Goal: Task Accomplishment & Management: Manage account settings

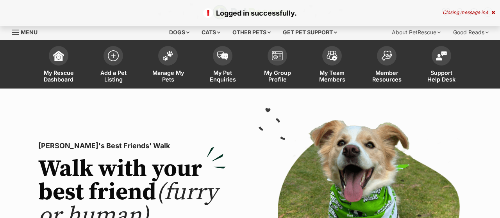
click at [220, 75] on span "My Pet Enquiries" at bounding box center [222, 75] width 35 height 13
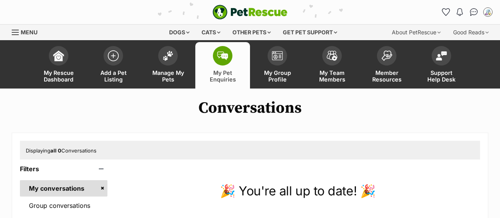
scroll to position [81, 0]
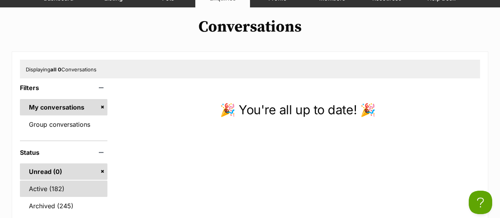
click at [43, 188] on link "Active (182)" at bounding box center [63, 189] width 87 height 16
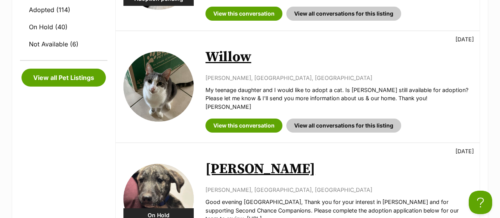
scroll to position [325, 0]
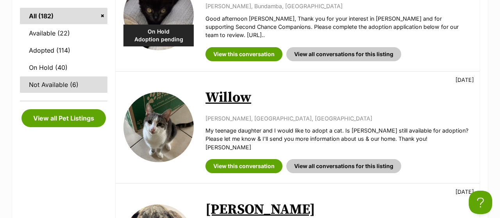
click at [59, 86] on link "Not Available (6)" at bounding box center [63, 85] width 87 height 16
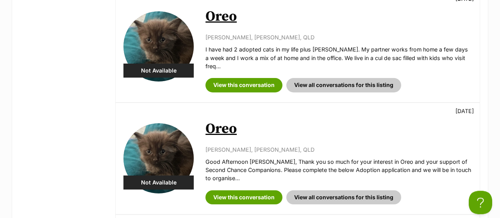
scroll to position [487, 0]
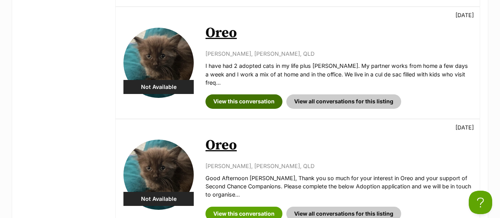
click at [255, 94] on link "View this conversation" at bounding box center [243, 101] width 77 height 14
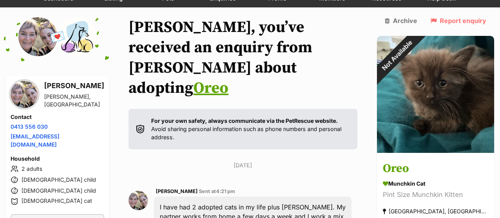
scroll to position [41, 0]
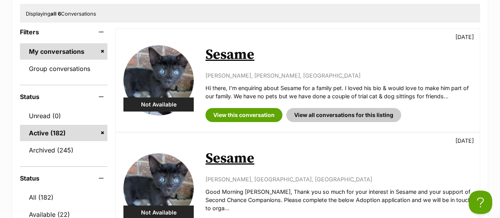
scroll to position [122, 0]
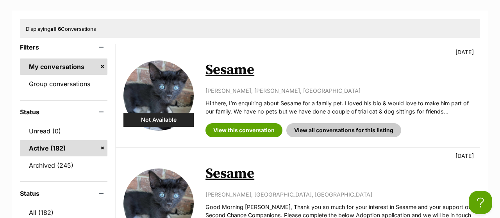
click at [62, 149] on link "Active (182)" at bounding box center [63, 148] width 87 height 16
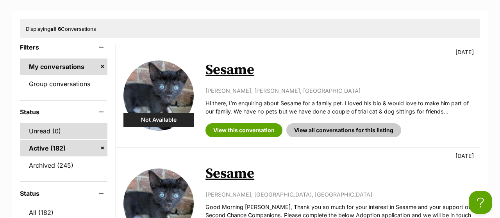
click at [43, 131] on link "Unread (0)" at bounding box center [63, 131] width 87 height 16
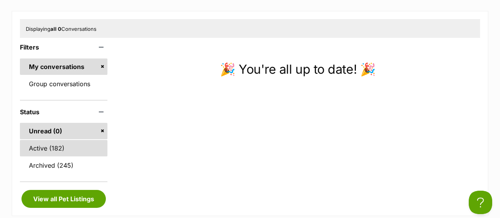
click at [38, 146] on link "Active (182)" at bounding box center [63, 148] width 87 height 16
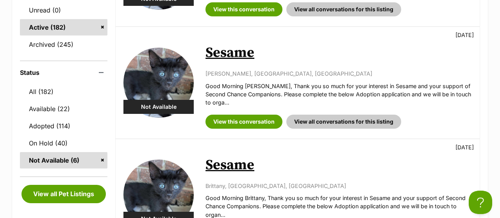
scroll to position [244, 0]
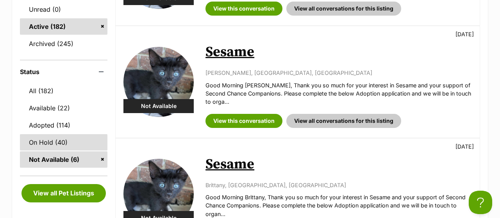
click at [58, 140] on link "On Hold (40)" at bounding box center [63, 142] width 87 height 16
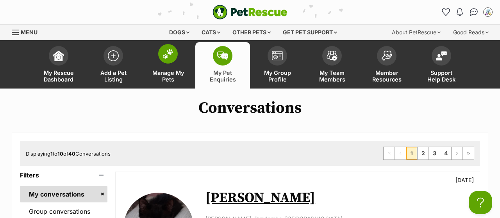
click at [164, 76] on span "Manage My Pets" at bounding box center [167, 75] width 35 height 13
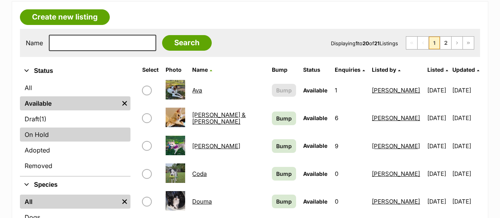
scroll to position [122, 0]
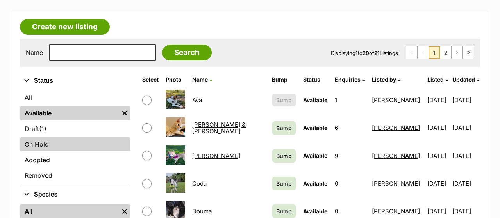
click at [72, 142] on link "On Hold" at bounding box center [75, 144] width 110 height 14
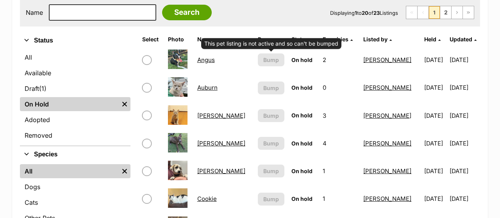
scroll to position [162, 0]
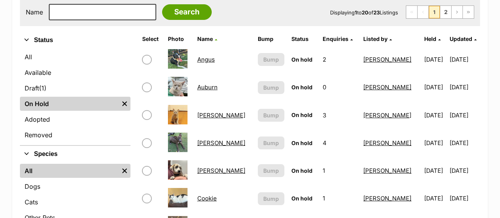
click at [145, 86] on input "checkbox" at bounding box center [146, 87] width 9 height 9
checkbox input "true"
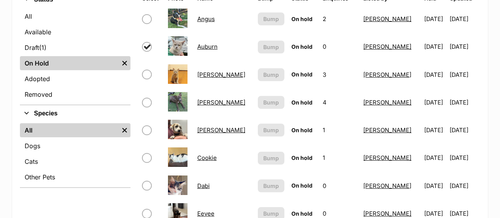
click at [145, 104] on input "checkbox" at bounding box center [146, 102] width 9 height 9
checkbox input "true"
click at [145, 127] on input "checkbox" at bounding box center [146, 130] width 9 height 9
checkbox input "true"
click at [147, 160] on input "checkbox" at bounding box center [146, 157] width 9 height 9
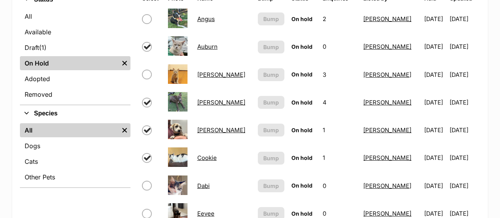
checkbox input "true"
click at [147, 188] on input "checkbox" at bounding box center [146, 185] width 9 height 9
checkbox input "true"
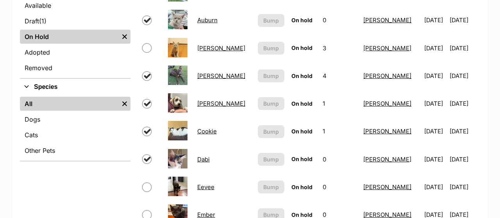
scroll to position [244, 0]
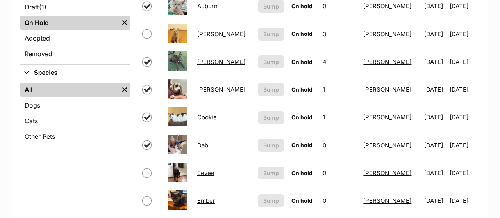
click at [145, 175] on input "checkbox" at bounding box center [146, 173] width 9 height 9
checkbox input "true"
click at [145, 203] on input "checkbox" at bounding box center [146, 200] width 9 height 9
checkbox input "true"
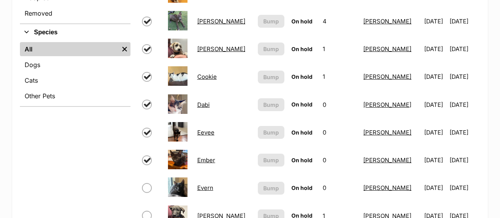
click at [150, 188] on input "checkbox" at bounding box center [146, 187] width 9 height 9
checkbox input "true"
click at [148, 213] on input "checkbox" at bounding box center [146, 215] width 9 height 9
checkbox input "true"
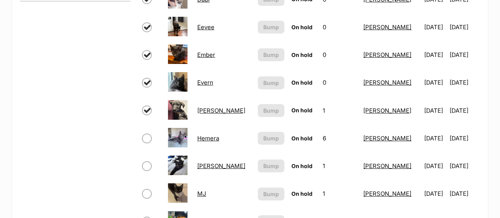
scroll to position [406, 0]
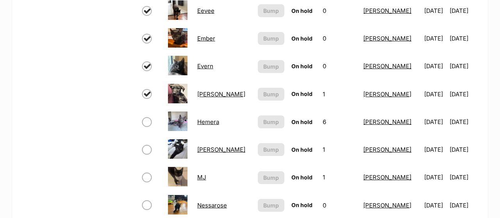
click at [149, 123] on input "checkbox" at bounding box center [146, 122] width 9 height 9
checkbox input "true"
click at [145, 149] on input "checkbox" at bounding box center [146, 149] width 9 height 9
checkbox input "true"
click at [150, 177] on input "checkbox" at bounding box center [146, 177] width 9 height 9
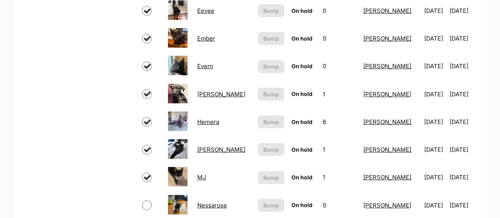
checkbox input "true"
click at [146, 206] on input "checkbox" at bounding box center [146, 205] width 9 height 9
checkbox input "true"
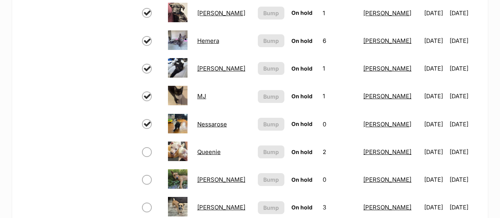
scroll to position [528, 0]
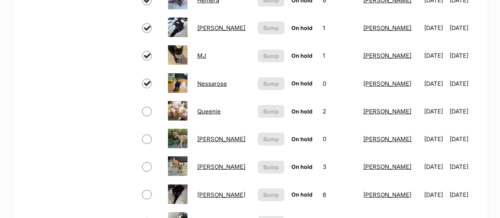
click at [145, 109] on input "checkbox" at bounding box center [146, 111] width 9 height 9
checkbox input "true"
click at [147, 167] on input "checkbox" at bounding box center [146, 166] width 9 height 9
checkbox input "true"
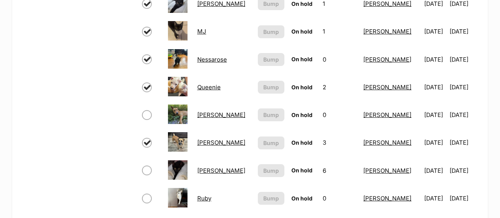
scroll to position [568, 0]
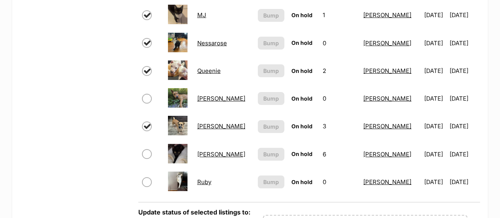
click at [148, 181] on input "checkbox" at bounding box center [146, 182] width 9 height 9
checkbox input "true"
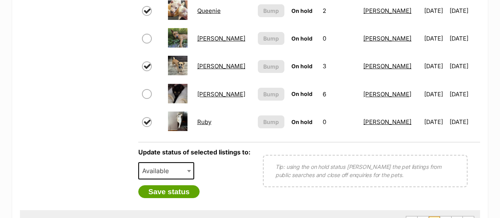
scroll to position [650, 0]
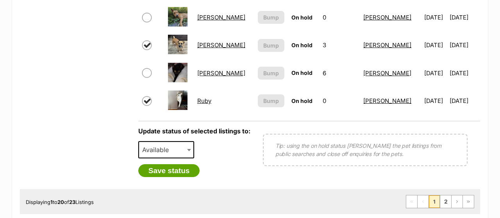
click at [188, 149] on b at bounding box center [189, 150] width 4 height 2
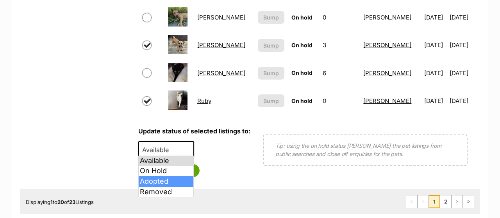
select select "rehomed"
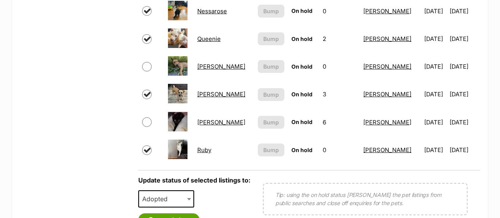
scroll to position [609, 0]
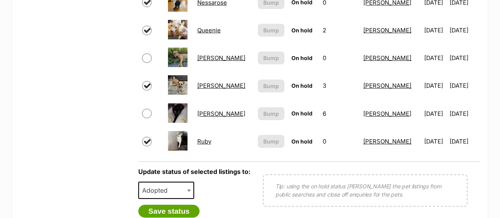
click at [183, 189] on span "Adopted" at bounding box center [166, 190] width 56 height 17
click at [182, 206] on button "Save status" at bounding box center [169, 211] width 62 height 13
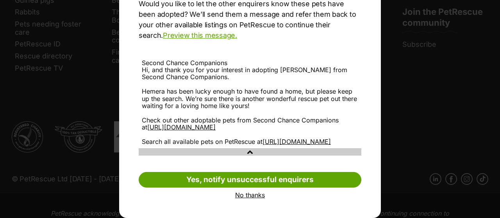
scroll to position [131, 0]
click at [250, 197] on link "No thanks" at bounding box center [250, 195] width 223 height 7
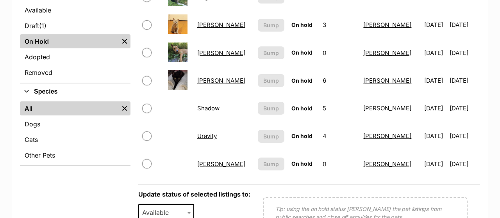
scroll to position [203, 0]
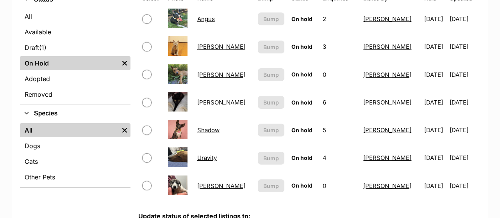
click at [148, 186] on input "checkbox" at bounding box center [146, 185] width 9 height 9
checkbox input "true"
click at [147, 158] on input "checkbox" at bounding box center [146, 157] width 9 height 9
checkbox input "true"
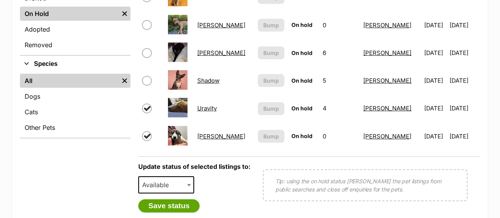
scroll to position [284, 0]
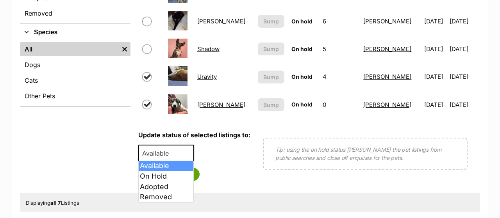
click at [188, 151] on span at bounding box center [190, 153] width 8 height 17
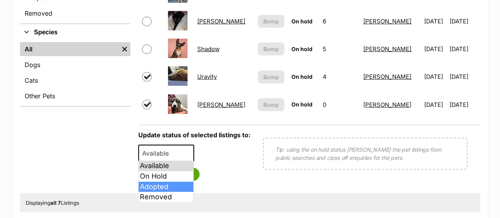
select select "rehomed"
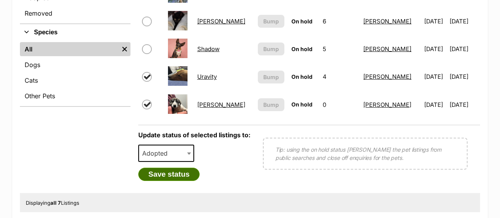
click at [163, 172] on button "Save status" at bounding box center [169, 174] width 62 height 13
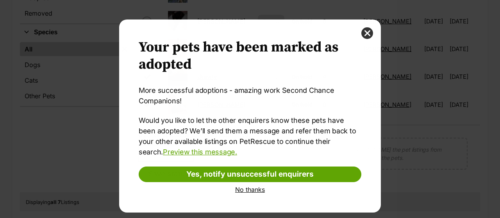
scroll to position [0, 0]
click at [247, 189] on link "No thanks" at bounding box center [250, 189] width 223 height 7
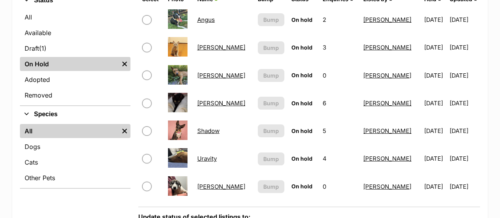
scroll to position [244, 0]
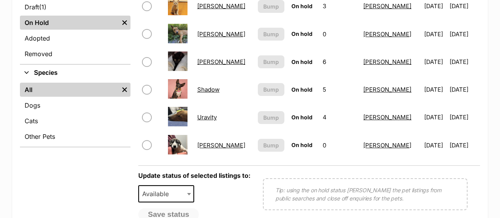
click at [148, 144] on input "checkbox" at bounding box center [146, 145] width 9 height 9
checkbox input "true"
click at [146, 118] on input "checkbox" at bounding box center [146, 117] width 9 height 9
checkbox input "true"
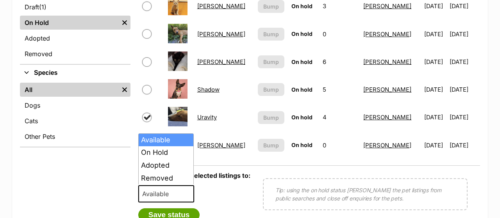
click at [175, 196] on span "Available" at bounding box center [157, 194] width 37 height 11
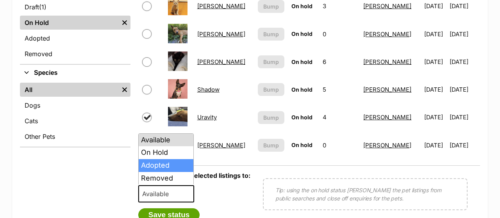
select select "rehomed"
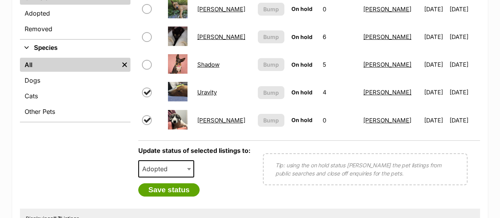
scroll to position [284, 0]
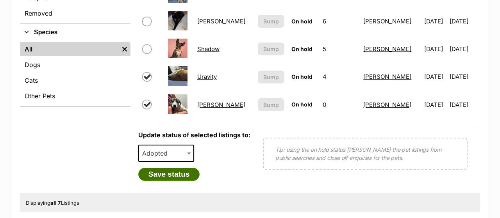
click at [175, 175] on button "Save status" at bounding box center [169, 174] width 62 height 13
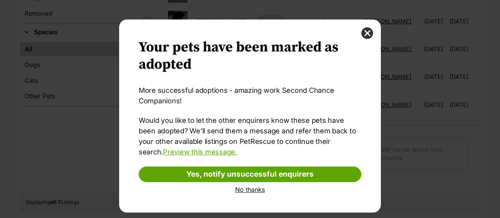
scroll to position [0, 0]
click at [247, 191] on link "No thanks" at bounding box center [250, 189] width 223 height 7
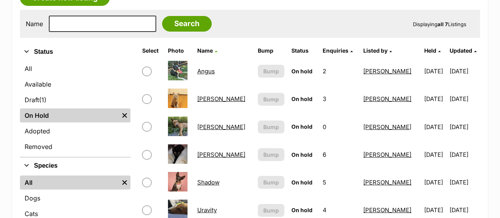
scroll to position [122, 0]
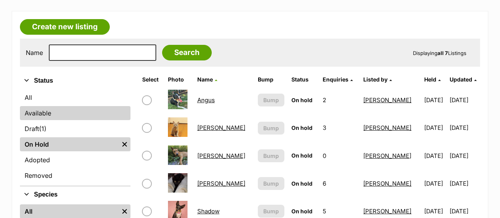
click at [41, 112] on link "Available" at bounding box center [75, 113] width 110 height 14
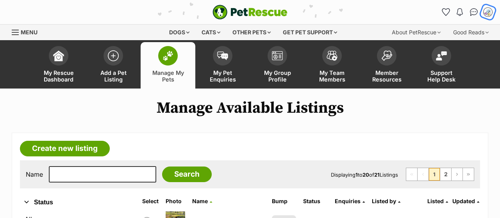
click at [488, 10] on img "My account" at bounding box center [488, 12] width 10 height 10
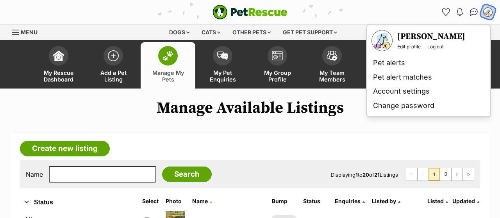
click at [433, 46] on link "Log out" at bounding box center [435, 47] width 16 height 6
